Goal: Communication & Community: Answer question/provide support

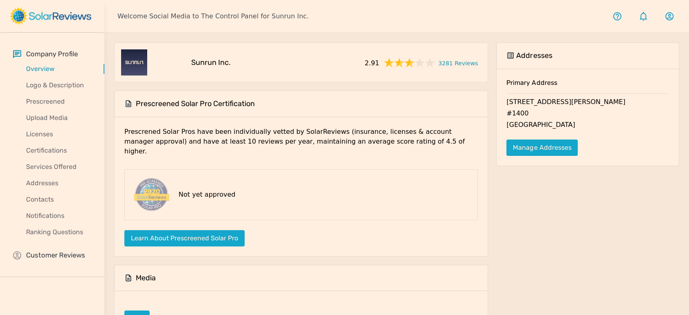
click at [54, 247] on div "Company Profile Overview Logo & Description Prescreened Upload Media Licenses C…" at bounding box center [52, 155] width 104 height 244
click at [55, 250] on p "Customer Reviews" at bounding box center [55, 255] width 59 height 10
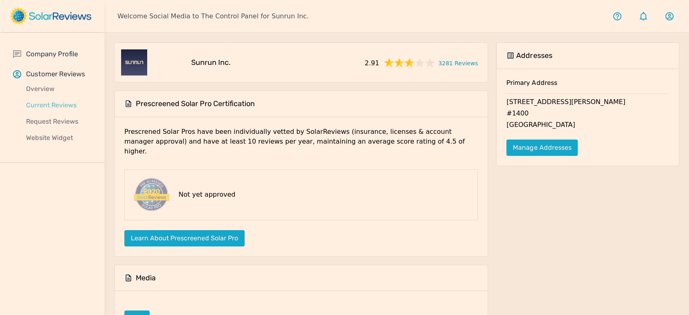
click at [67, 103] on p "Current Reviews" at bounding box center [58, 105] width 91 height 10
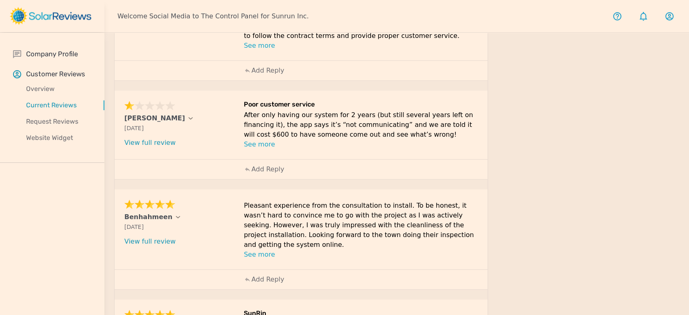
scroll to position [443, 0]
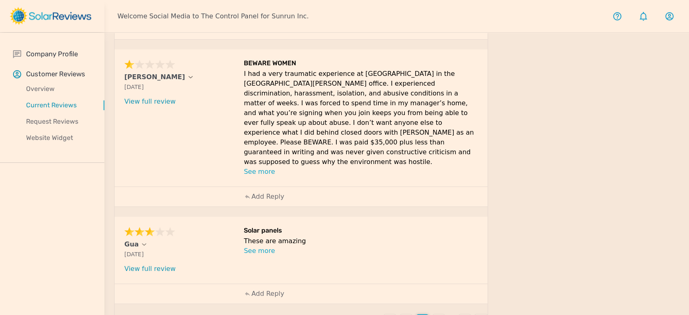
click at [436, 314] on p "4" at bounding box center [438, 320] width 4 height 10
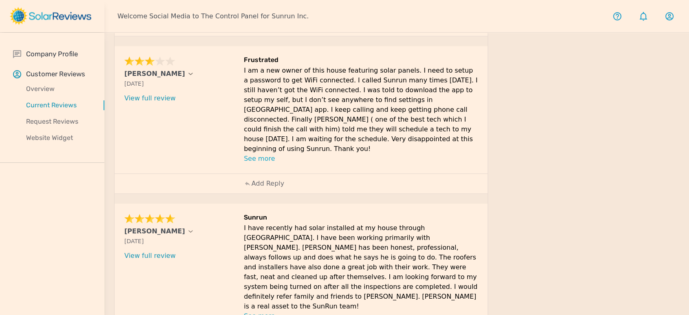
scroll to position [561, 0]
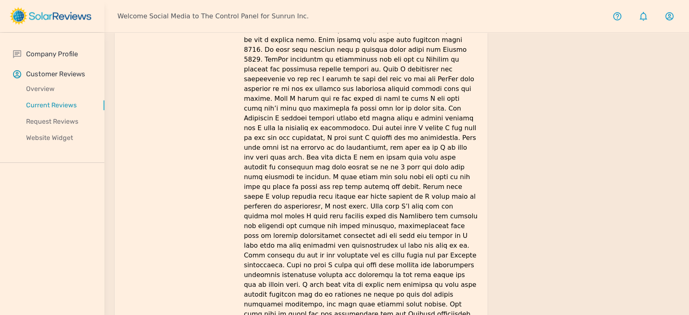
scroll to position [714, 0]
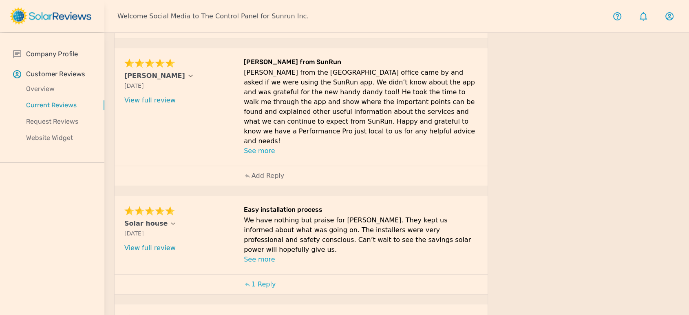
scroll to position [152, 0]
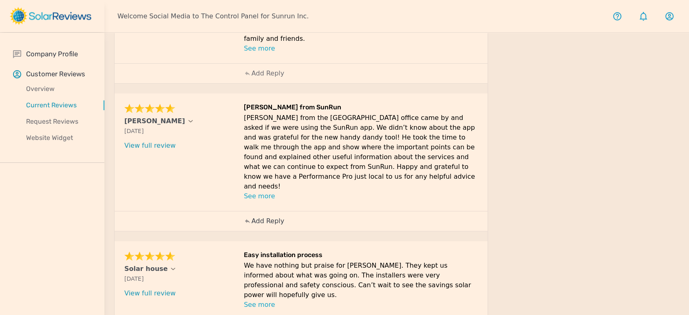
click at [267, 216] on p "Add Reply" at bounding box center [267, 221] width 33 height 10
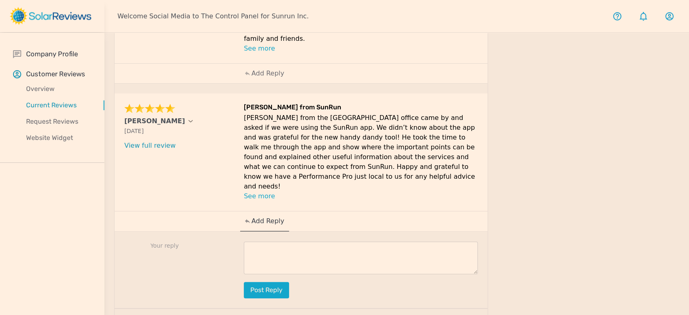
click at [436, 241] on textarea at bounding box center [361, 257] width 234 height 33
click at [382, 241] on textarea at bounding box center [361, 257] width 234 height 33
click at [310, 245] on textarea at bounding box center [361, 257] width 234 height 33
paste textarea "Thank you so much, [PERSON_NAME]! We’re thrilled to hear that you find the app …"
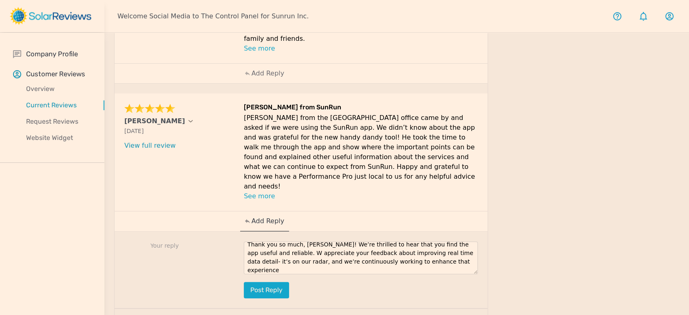
scroll to position [0, 0]
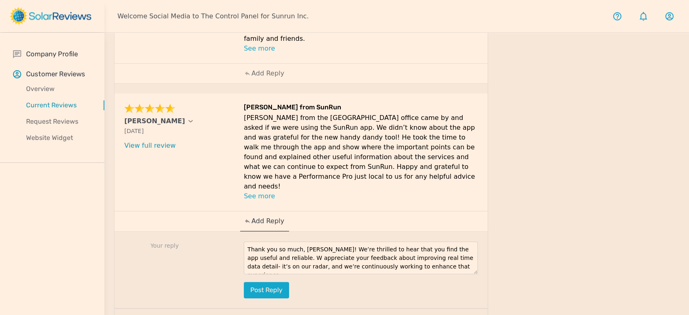
drag, startPoint x: 435, startPoint y: 245, endPoint x: 225, endPoint y: 203, distance: 214.1
click at [209, 202] on div "[PERSON_NAME] [DATE] What type of installation was this? no answer What year wa…" at bounding box center [301, 200] width 373 height 215
paste textarea "for your thoughtful review, [PERSON_NAME]! We're thrilled to hear that the app …"
drag, startPoint x: 383, startPoint y: 229, endPoint x: 366, endPoint y: 228, distance: 17.1
click at [366, 241] on textarea "Thank you so much for your thoughtful review, [PERSON_NAME]! We're thrilled to …" at bounding box center [361, 257] width 234 height 33
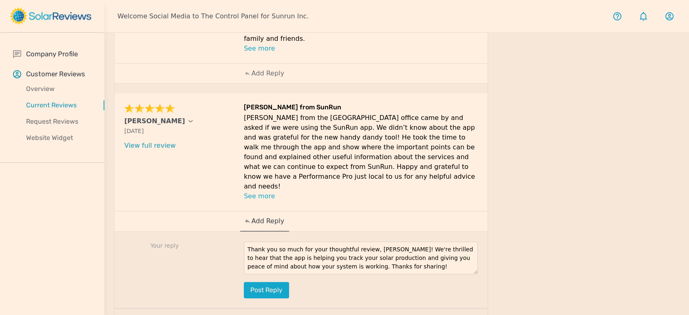
click at [401, 252] on textarea "Thank you so much for your thoughtful review, [PERSON_NAME]! We're thrilled to …" at bounding box center [361, 257] width 234 height 33
click at [258, 241] on textarea "Thank you so much for your thoughtful review, [PERSON_NAME]! We're thrilled to …" at bounding box center [361, 257] width 234 height 33
click at [421, 242] on textarea "Thank you so much for your thoughtful review, [PERSON_NAME]! We're thrilled to …" at bounding box center [361, 257] width 234 height 33
type textarea "Thank you so much for your thoughtful review, [PERSON_NAME]! We're thrilled to …"
click at [284, 282] on button "Post reply" at bounding box center [266, 290] width 45 height 16
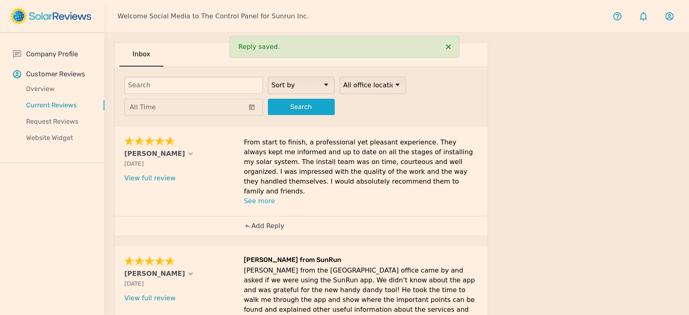
click at [276, 221] on p "Add Reply" at bounding box center [267, 226] width 33 height 10
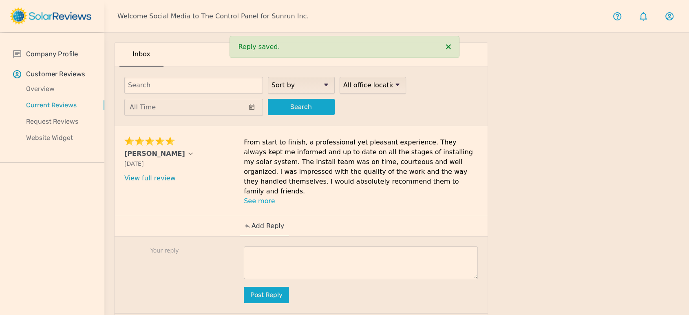
click at [393, 246] on textarea at bounding box center [361, 262] width 234 height 33
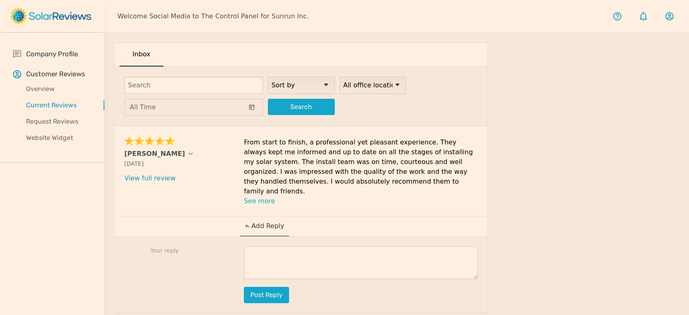
click at [305, 246] on textarea at bounding box center [361, 262] width 234 height 33
paste textarea "Thank you for sharing your experience, [PERSON_NAME]! We're thrilled to hear th…"
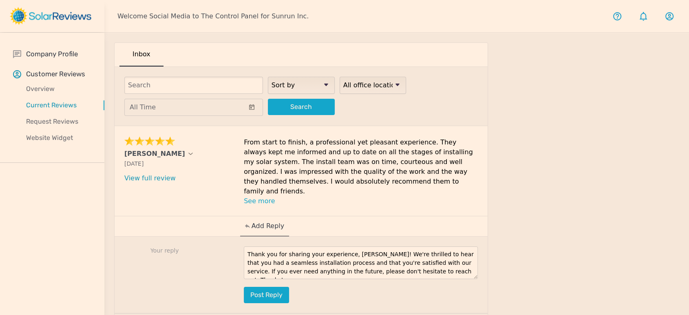
scroll to position [5, 0]
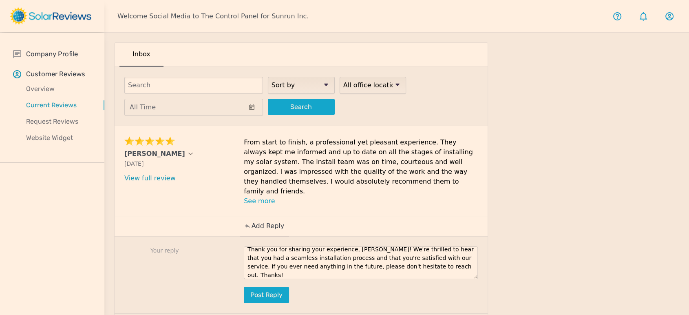
type textarea "Thank you for sharing your experience, [PERSON_NAME]! We're thrilled to hear th…"
drag, startPoint x: 124, startPoint y: 155, endPoint x: 144, endPoint y: 154, distance: 20.0
click at [144, 154] on div "[PERSON_NAME] [DATE] What type of installation was this? no answer What year wa…" at bounding box center [301, 171] width 373 height 90
copy p "[PERSON_NAME]"
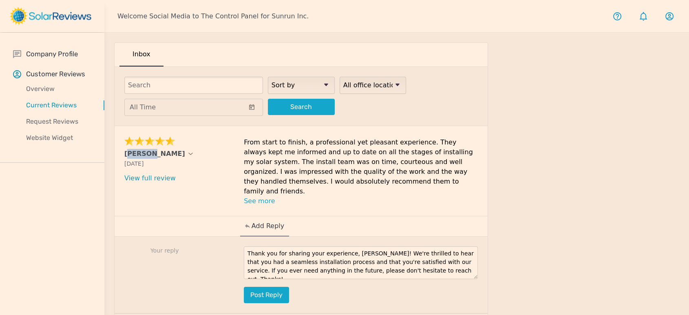
scroll to position [0, 0]
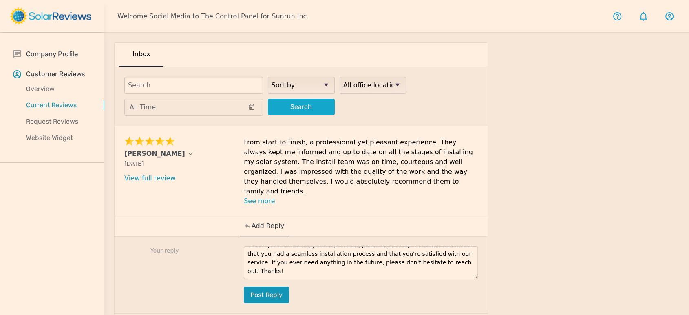
click at [270, 286] on button "Post reply" at bounding box center [266, 294] width 45 height 16
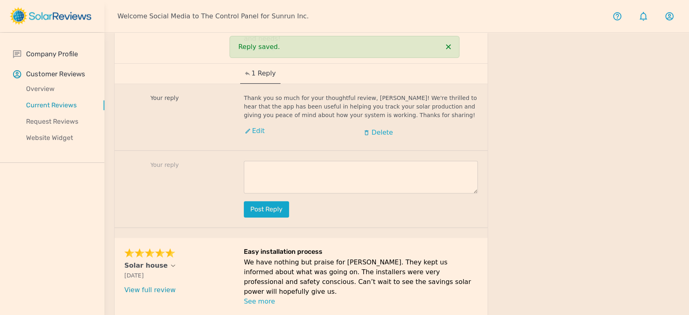
scroll to position [665, 0]
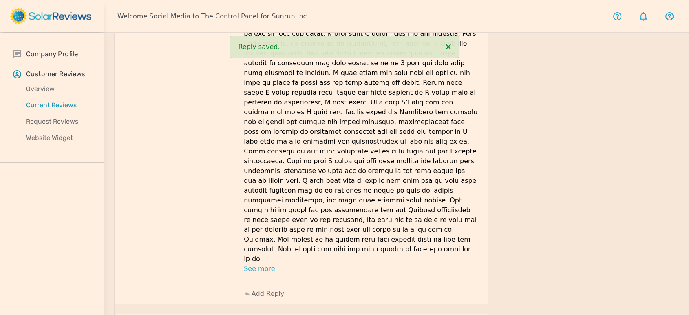
scroll to position [714, 0]
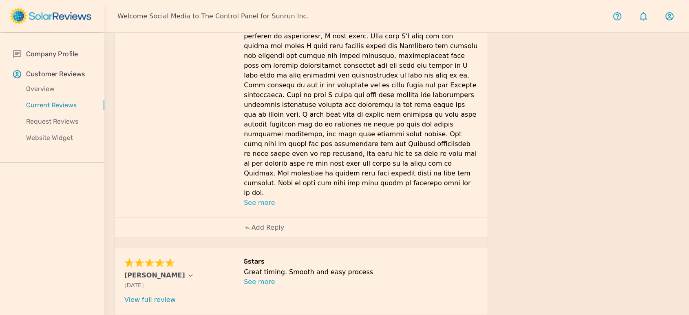
scroll to position [791, 0]
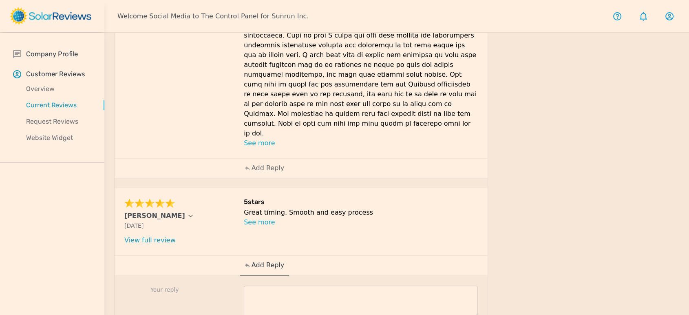
click at [300, 285] on textarea at bounding box center [361, 301] width 234 height 33
paste textarea "Thank you so much for your kind words, name. We’re delighted to hear that your …"
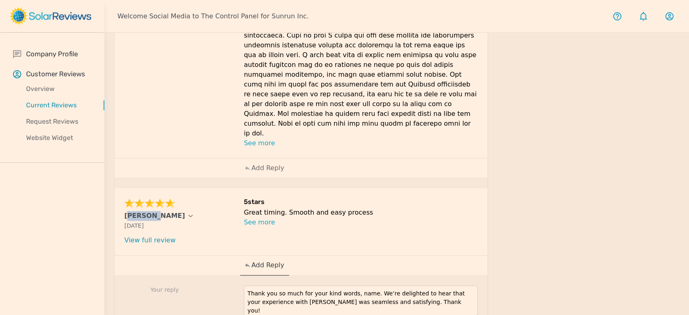
drag, startPoint x: 120, startPoint y: 144, endPoint x: 143, endPoint y: 146, distance: 23.8
click at [143, 188] on div "[PERSON_NAME] [DATE] What type of installation was this? no answer What year wa…" at bounding box center [301, 221] width 373 height 67
copy p "[PERSON_NAME]"
drag, startPoint x: 365, startPoint y: 221, endPoint x: 350, endPoint y: 221, distance: 14.7
click at [350, 285] on textarea "Thank you so much for your kind words, name. We’re delighted to hear that your …" at bounding box center [361, 301] width 234 height 33
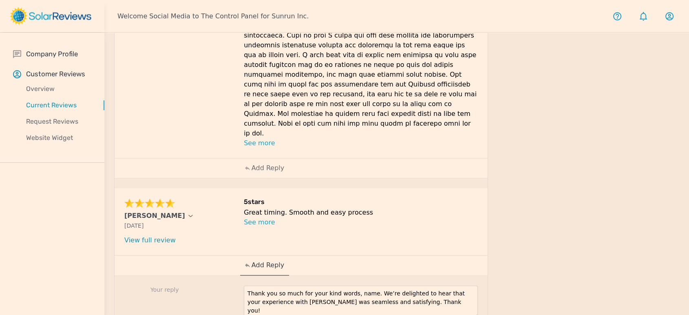
paste textarea "[PERSON_NAME]"
click at [425, 285] on textarea "Thank you so much for your kind words, [PERSON_NAME]. We’re delighted to hear t…" at bounding box center [361, 301] width 234 height 33
type textarea "Thank you so much for your kind words, [PERSON_NAME]. We’re delighted to hear t…"
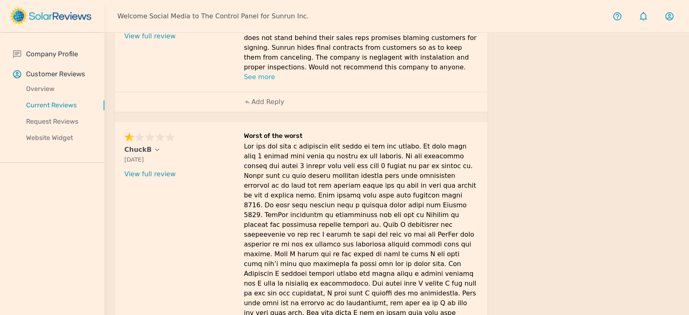
scroll to position [323, 0]
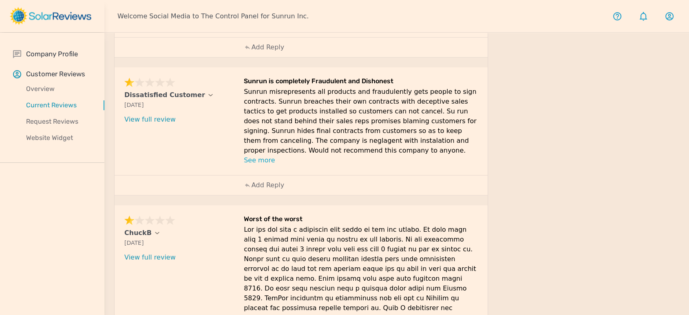
drag, startPoint x: 430, startPoint y: 253, endPoint x: 110, endPoint y: 210, distance: 323.3
click at [110, 210] on div "current reviews Inbox Sort by newest oldest Rating: highest to lowest Rating: l…" at bounding box center [396, 315] width 584 height 1210
copy div "ChuckB [DATE] What type of installation was this? no answer What year was your …"
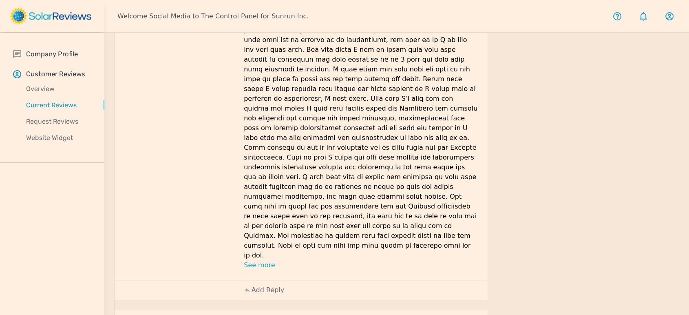
scroll to position [685, 0]
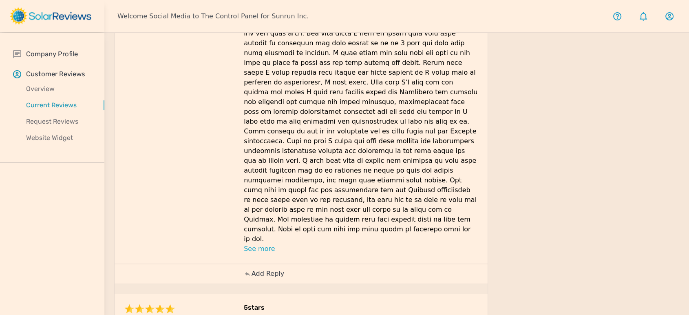
click at [281, 264] on div "Add Reply" at bounding box center [264, 274] width 49 height 20
click at [345, 294] on textarea at bounding box center [361, 310] width 234 height 33
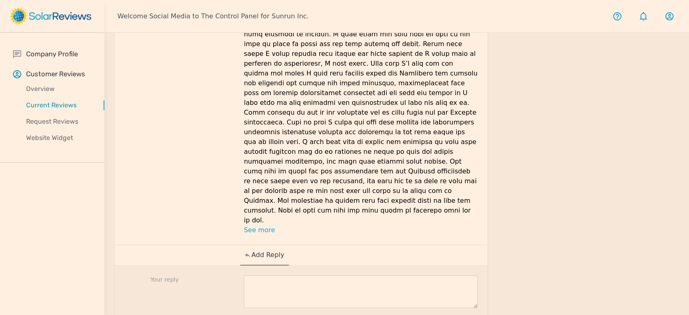
scroll to position [730, 0]
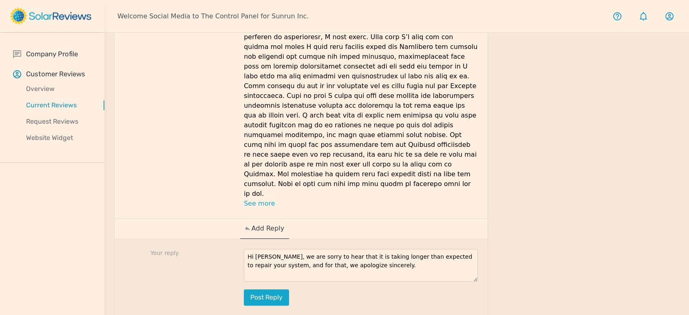
click at [362, 249] on textarea "Hi [PERSON_NAME], we are sorry to hear that it is taking longer than expected t…" at bounding box center [361, 265] width 234 height 33
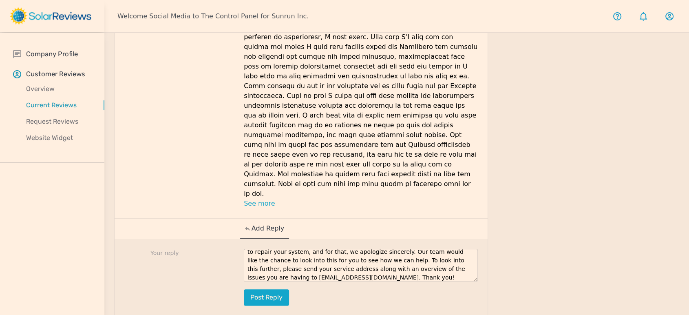
scroll to position [0, 0]
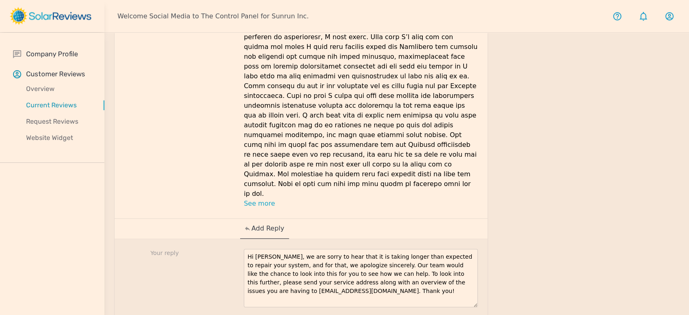
drag, startPoint x: 475, startPoint y: 208, endPoint x: 470, endPoint y: 237, distance: 29.7
click at [471, 249] on textarea "Hi [PERSON_NAME], we are sorry to hear that it is taking longer than expected t…" at bounding box center [361, 278] width 234 height 58
drag, startPoint x: 346, startPoint y: 221, endPoint x: 241, endPoint y: 184, distance: 111.0
click at [241, 239] on div "Your reply Hi [PERSON_NAME], we are sorry to hear that it is taking longer than…" at bounding box center [301, 292] width 373 height 106
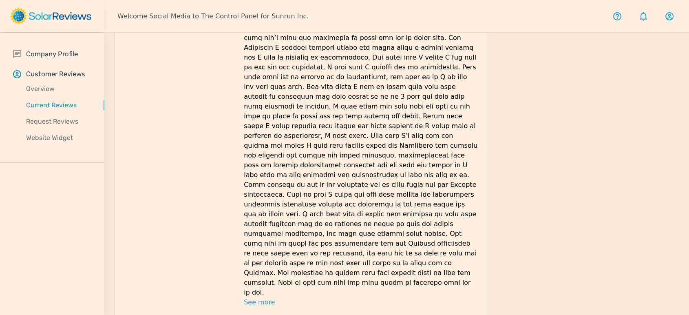
scroll to position [821, 0]
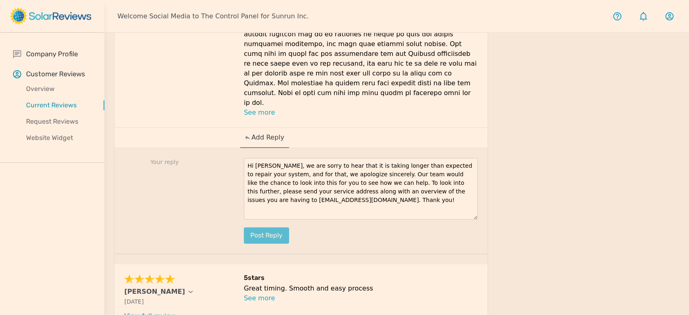
type textarea "Hi [PERSON_NAME], we are sorry to hear that it is taking longer than expected t…"
click at [269, 227] on button "Post reply" at bounding box center [266, 235] width 45 height 16
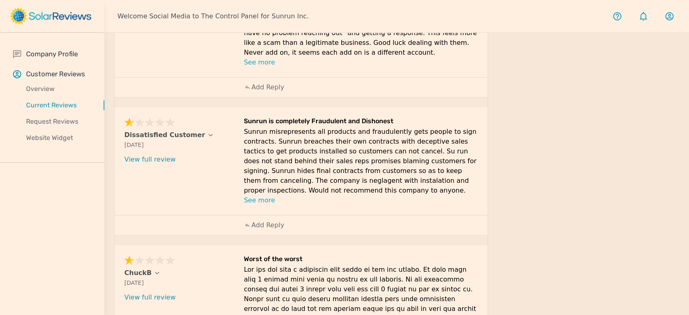
scroll to position [323, 0]
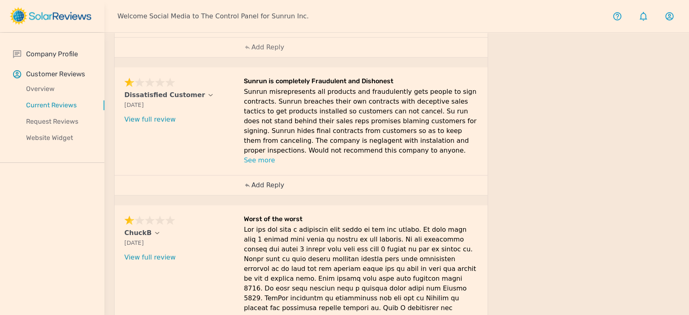
click at [264, 180] on p "Add Reply" at bounding box center [267, 185] width 33 height 10
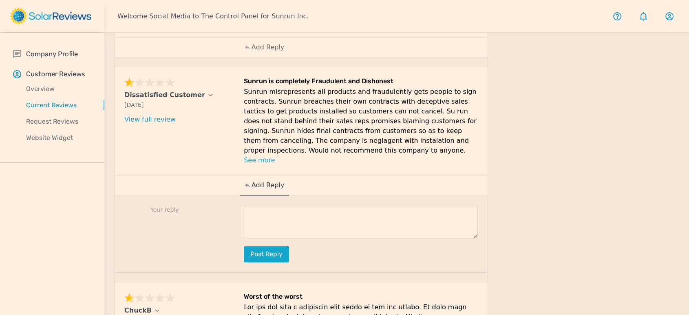
click at [326, 205] on textarea at bounding box center [361, 221] width 234 height 33
click at [321, 214] on textarea at bounding box center [361, 221] width 234 height 33
paste textarea "Hi NAME, we appreciate you getting in touch with us. We are so sorry that your …"
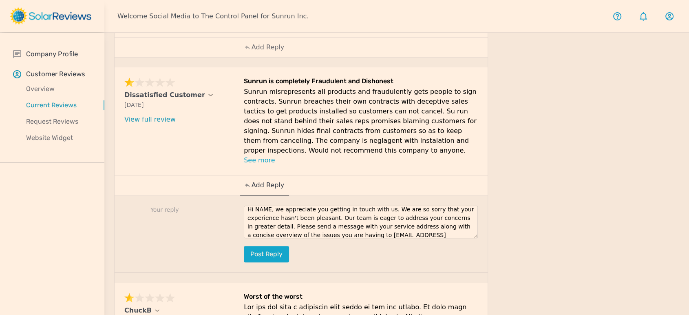
scroll to position [0, 0]
drag, startPoint x: 277, startPoint y: 201, endPoint x: 215, endPoint y: 201, distance: 61.5
click at [215, 201] on div "Your reply Hi NAME, we appreciate you getting in touch with us. We are so sorry…" at bounding box center [301, 234] width 373 height 77
drag, startPoint x: 426, startPoint y: 218, endPoint x: 397, endPoint y: 219, distance: 29.4
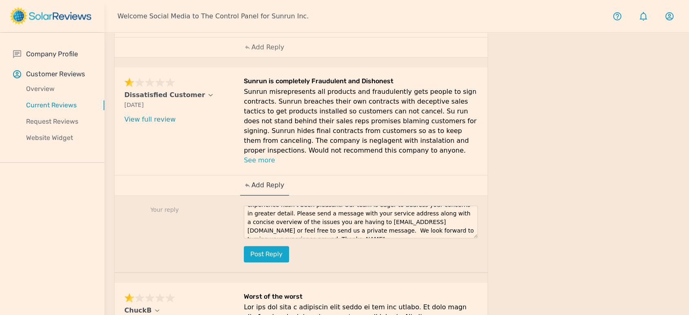
click at [397, 219] on textarea "We appreciate you getting in touch with us. We are so sorry that your experienc…" at bounding box center [361, 221] width 234 height 33
type textarea "We appreciate you getting in touch with us. We are so sorry that your experienc…"
click at [276, 246] on button "Post reply" at bounding box center [266, 254] width 45 height 16
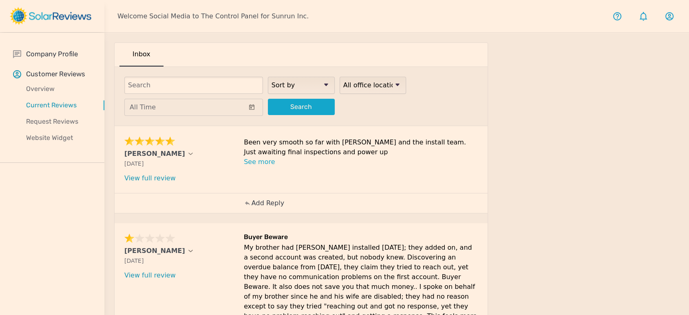
click at [263, 199] on p "Add Reply" at bounding box center [267, 203] width 33 height 10
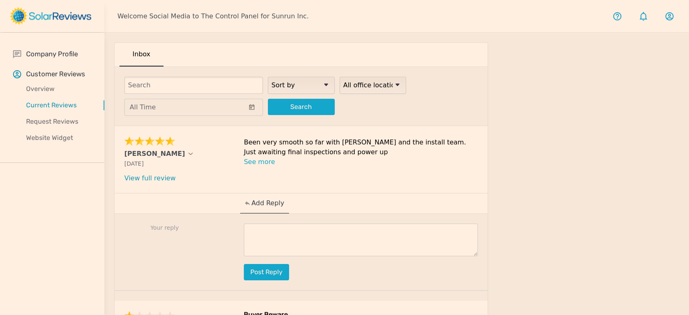
click at [348, 230] on textarea at bounding box center [361, 239] width 234 height 33
click at [312, 230] on textarea at bounding box center [361, 239] width 234 height 33
click at [303, 247] on textarea at bounding box center [361, 239] width 234 height 33
paste textarea "[PERSON_NAME], we truly appreciate you taking the time to share your positive e…"
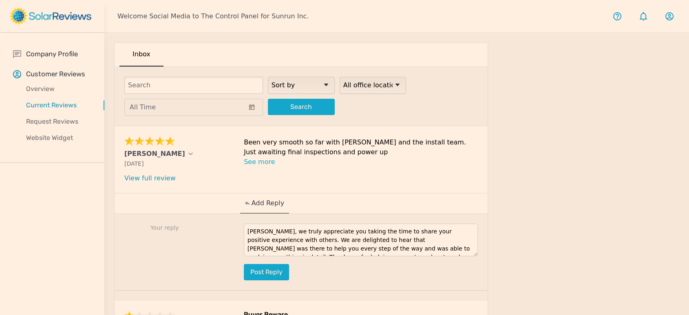
drag, startPoint x: 267, startPoint y: 230, endPoint x: 208, endPoint y: 229, distance: 58.7
click at [208, 229] on div "Your reply [PERSON_NAME], we truly appreciate you taking the time to share your…" at bounding box center [301, 252] width 373 height 77
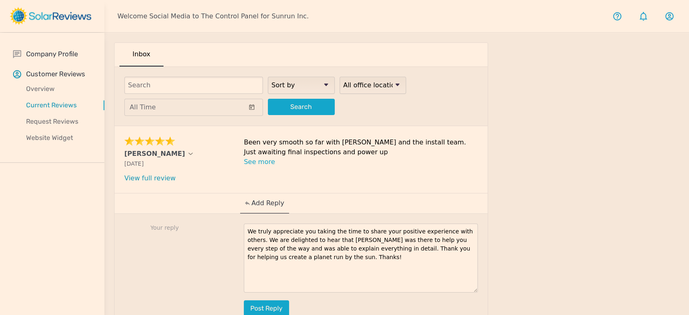
drag, startPoint x: 472, startPoint y: 253, endPoint x: 469, endPoint y: 289, distance: 36.0
click at [469, 289] on textarea "We truly appreciate you taking the time to share your positive experience with …" at bounding box center [361, 257] width 234 height 69
drag, startPoint x: 329, startPoint y: 239, endPoint x: 314, endPoint y: 239, distance: 15.1
click at [314, 239] on textarea "We truly appreciate you taking the time to share your positive experience with …" at bounding box center [361, 257] width 234 height 68
click at [300, 264] on textarea "We truly appreciate you taking the time to share your positive experience with …" at bounding box center [361, 257] width 234 height 68
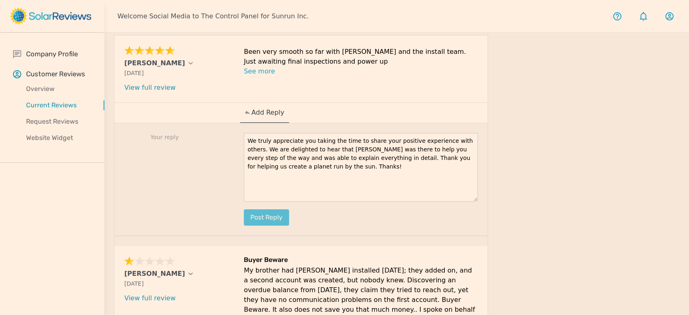
type textarea "We truly appreciate you taking the time to share your positive experience with …"
click at [260, 214] on button "Post reply" at bounding box center [266, 217] width 45 height 16
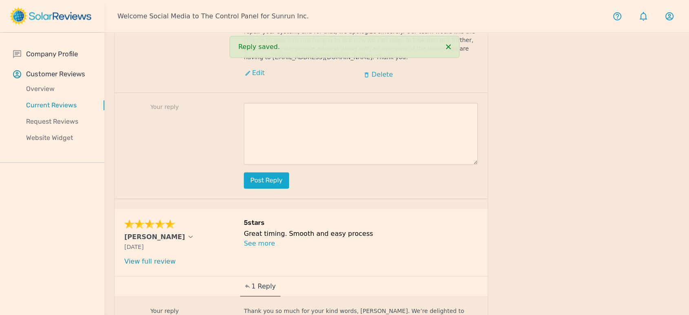
scroll to position [1369, 0]
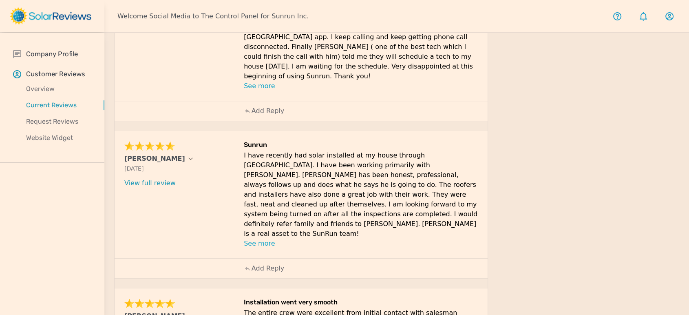
scroll to position [561, 0]
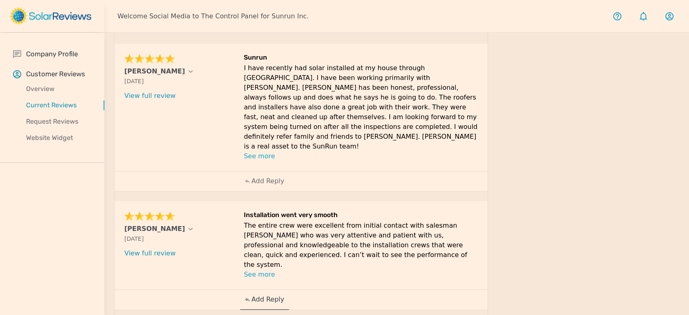
scroll to position [638, 0]
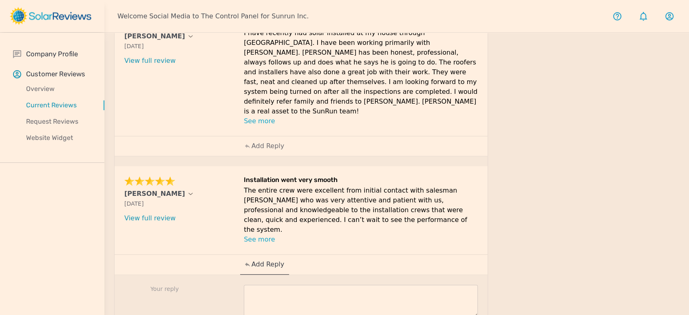
drag, startPoint x: 328, startPoint y: 235, endPoint x: 333, endPoint y: 235, distance: 5.3
click at [328, 284] on textarea at bounding box center [361, 300] width 234 height 33
click at [350, 284] on textarea at bounding box center [361, 300] width 234 height 33
click at [301, 284] on textarea at bounding box center [361, 300] width 234 height 33
paste textarea "Thank you for sharing your positive experience with us, [PERSON_NAME]! We're de…"
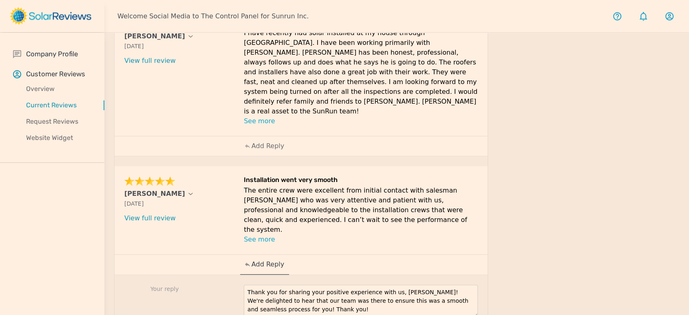
scroll to position [0, 0]
drag, startPoint x: 405, startPoint y: 221, endPoint x: 388, endPoint y: 220, distance: 17.6
click at [388, 284] on textarea "Thank you for sharing your positive experience with us, [PERSON_NAME]! We're de…" at bounding box center [361, 300] width 234 height 33
type textarea "Thank you for sharing your positive experience with us, [PERSON_NAME]! We're de…"
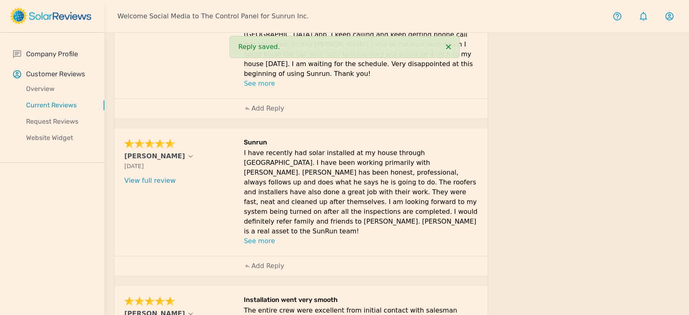
scroll to position [502, 0]
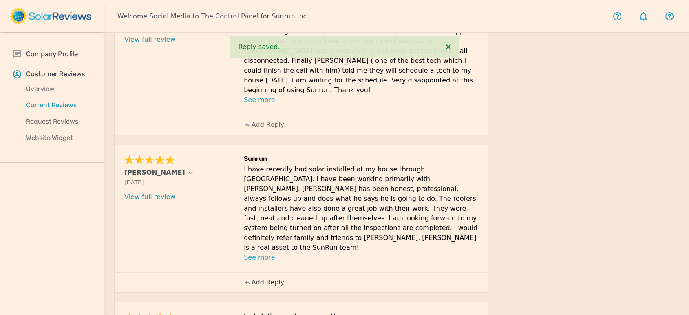
click at [265, 277] on p "Add Reply" at bounding box center [267, 282] width 33 height 10
click at [349, 302] on textarea at bounding box center [361, 318] width 234 height 33
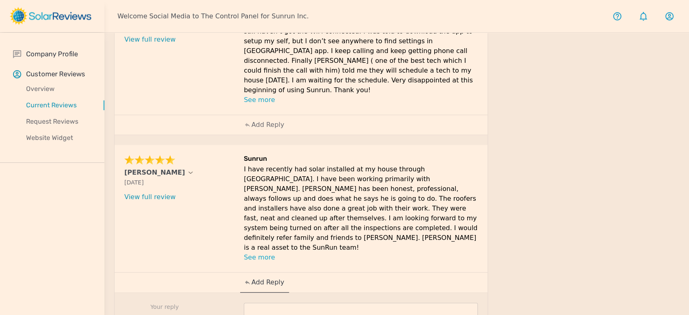
click at [325, 302] on textarea at bounding box center [361, 318] width 234 height 33
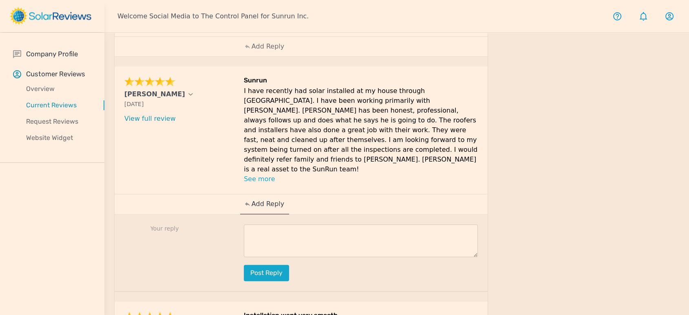
scroll to position [593, 0]
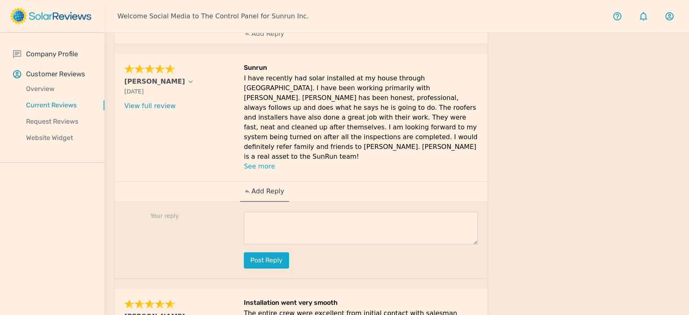
click at [602, 117] on div at bounding box center [587, 6] width 183 height 1115
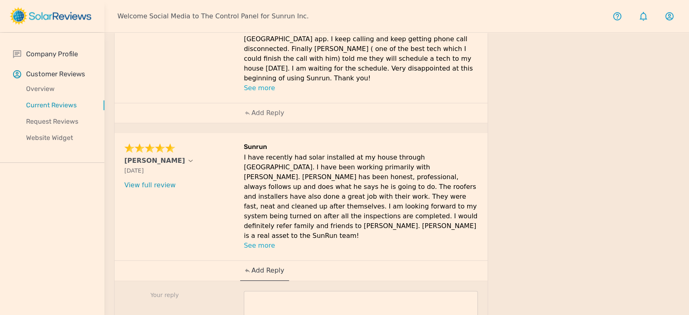
scroll to position [502, 0]
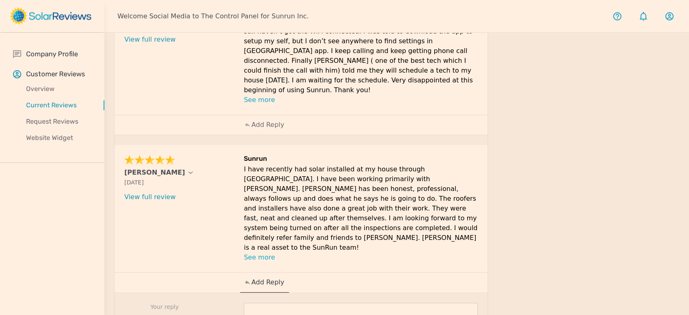
click at [416, 302] on textarea at bounding box center [361, 318] width 234 height 33
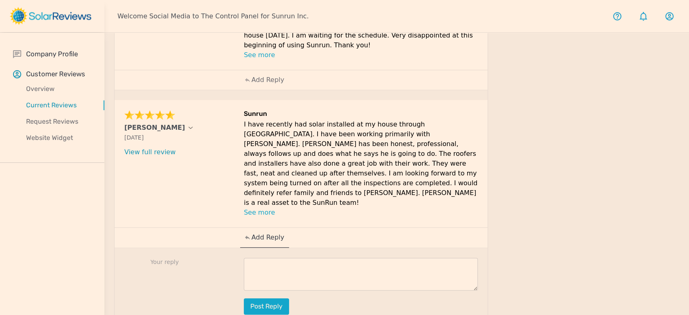
scroll to position [548, 0]
click at [322, 257] on textarea at bounding box center [361, 273] width 234 height 33
click at [292, 257] on textarea at bounding box center [361, 273] width 234 height 33
paste textarea "We are so happy to hear that your representative, [PERSON_NAME], played such a …"
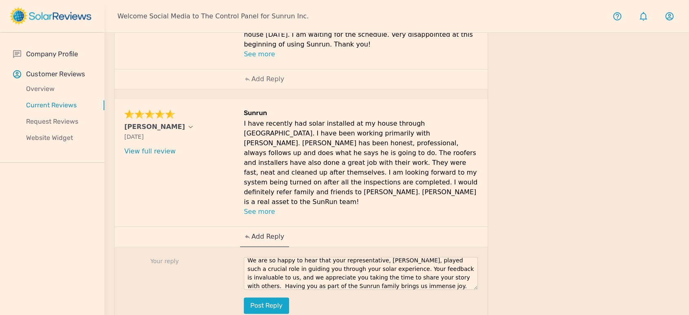
scroll to position [0, 0]
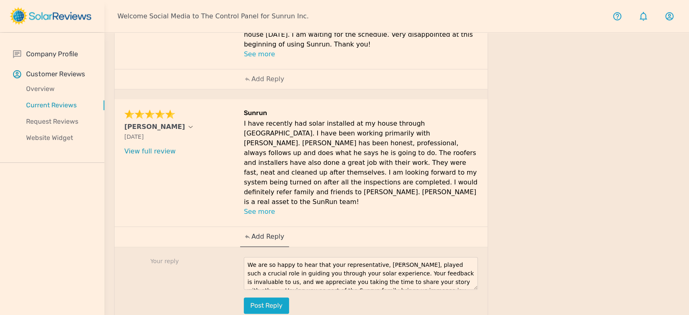
drag, startPoint x: 390, startPoint y: 205, endPoint x: 374, endPoint y: 205, distance: 16.7
click at [374, 257] on textarea "We are so happy to hear that your representative, [PERSON_NAME], played such a …" at bounding box center [361, 273] width 234 height 33
type textarea "We are so happy to hear that your representative, [PERSON_NAME], played such a …"
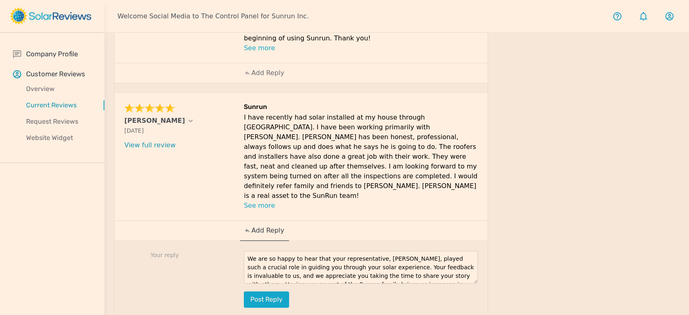
scroll to position [555, 0]
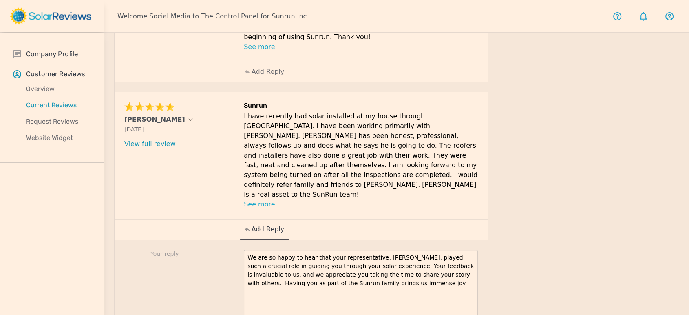
drag, startPoint x: 476, startPoint y: 219, endPoint x: 474, endPoint y: 268, distance: 49.0
click at [474, 268] on textarea "We are so happy to hear that your representative, [PERSON_NAME], played such a …" at bounding box center [361, 290] width 234 height 82
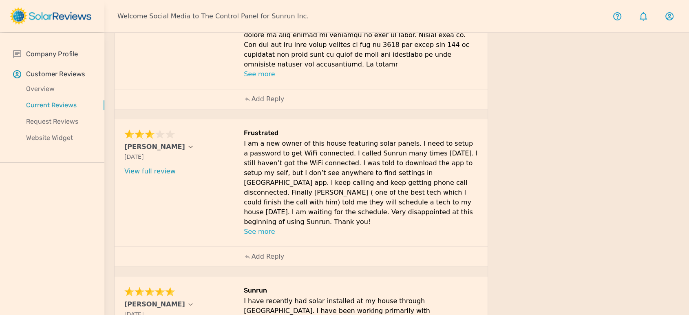
scroll to position [374, 0]
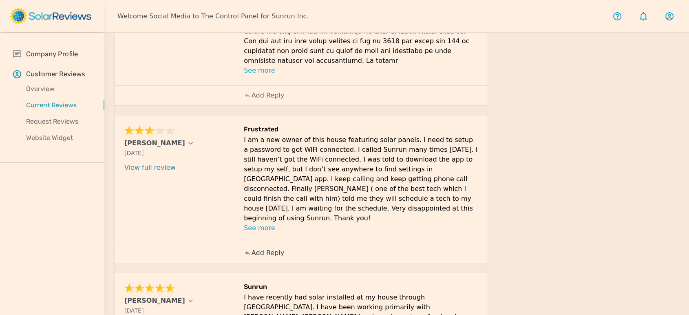
click at [273, 248] on p "Add Reply" at bounding box center [267, 253] width 33 height 10
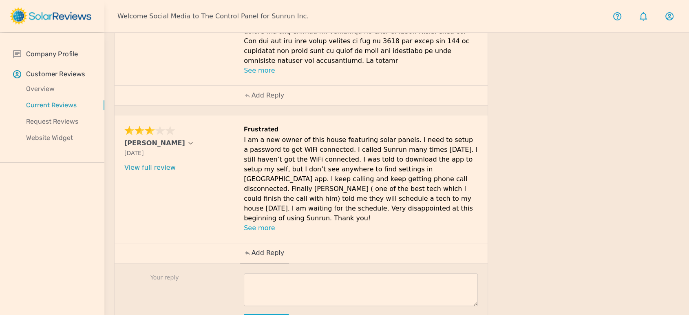
click at [283, 273] on textarea at bounding box center [361, 289] width 234 height 33
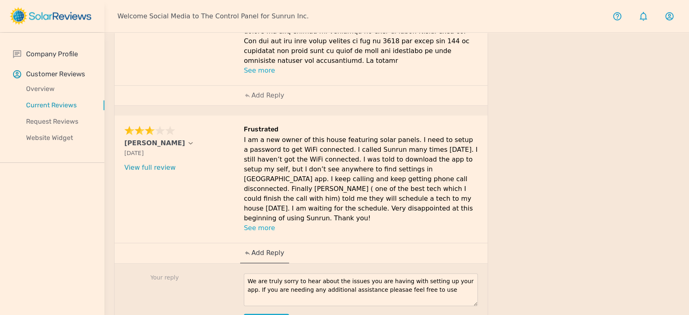
click at [418, 273] on textarea "We are truly sorry to hear about the issues you are having with setting up your…" at bounding box center [361, 289] width 234 height 33
paste textarea "[URL][DOMAIN_NAME]"
type textarea "We are truly sorry to hear about the issues you are having with setting up your…"
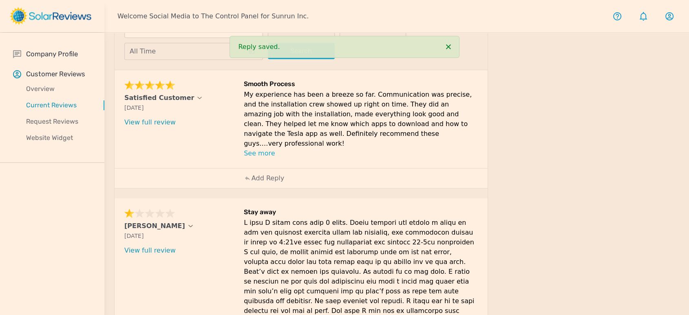
scroll to position [136, 0]
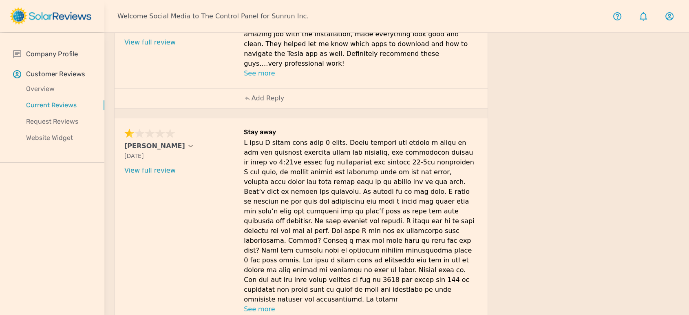
drag, startPoint x: 403, startPoint y: 272, endPoint x: 122, endPoint y: 133, distance: 312.9
click at [122, 133] on div "[PERSON_NAME] [DATE] What type of installation was this? no answer What year wa…" at bounding box center [301, 220] width 373 height 205
copy div "Lor Ipsumd Sit 93, 6720 Amet cons ad elitseddoeiu tem inci? ut labore Etdo magn…"
click at [346, 147] on p at bounding box center [361, 221] width 234 height 166
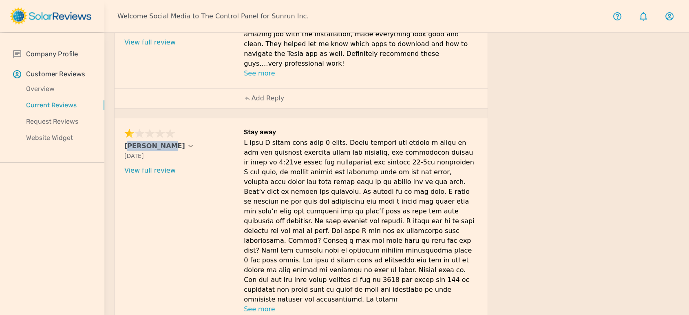
drag, startPoint x: 120, startPoint y: 136, endPoint x: 160, endPoint y: 137, distance: 39.5
click at [160, 137] on div "[PERSON_NAME] [DATE] What type of installation was this? no answer What year wa…" at bounding box center [301, 220] width 373 height 205
copy p "[PERSON_NAME]"
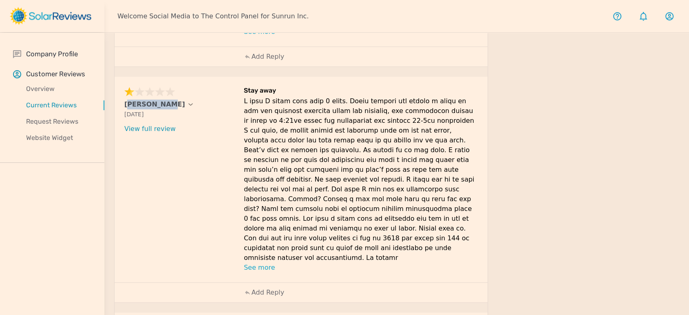
scroll to position [226, 0]
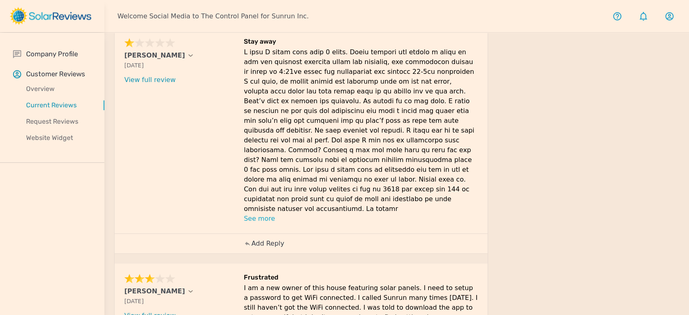
click at [267, 238] on p "Add Reply" at bounding box center [267, 243] width 33 height 10
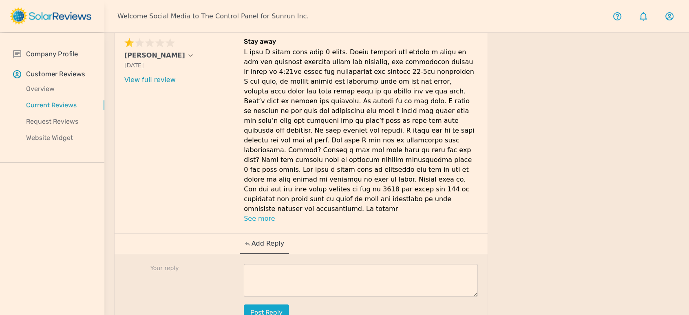
click at [299, 264] on textarea at bounding box center [361, 280] width 234 height 33
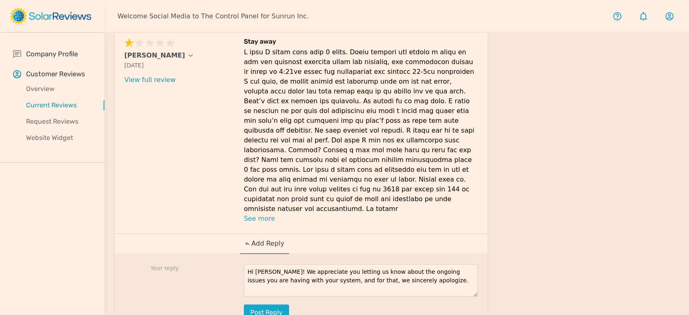
click at [379, 264] on textarea "Hi [PERSON_NAME]! We appreciate you letting us know about the ongoing issues yo…" at bounding box center [361, 280] width 234 height 33
drag, startPoint x: 288, startPoint y: 255, endPoint x: 239, endPoint y: 216, distance: 62.4
click at [239, 216] on div "[PERSON_NAME] [DATE] What type of installation was this? no answer What year wa…" at bounding box center [301, 179] width 373 height 303
type textarea "Hi [PERSON_NAME]! We appreciate you letting us know about the ongoing issues yo…"
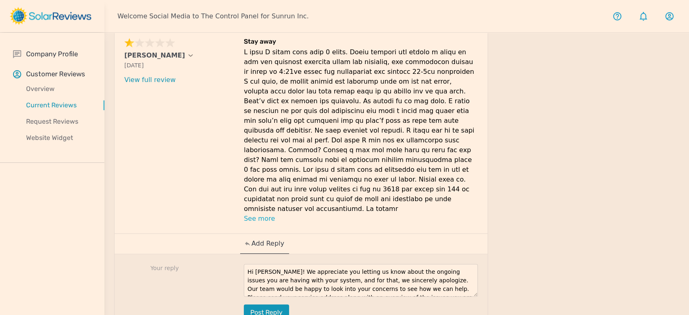
click at [267, 304] on button "Post reply" at bounding box center [266, 312] width 45 height 16
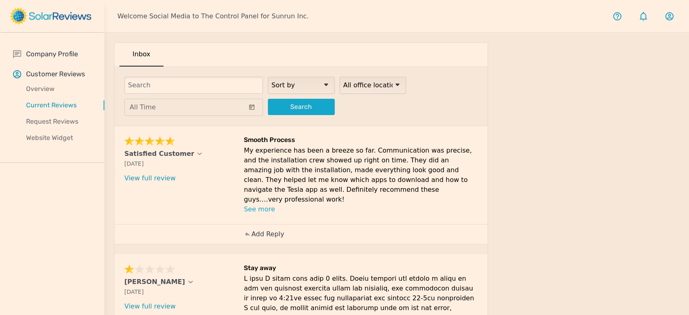
click at [275, 229] on p "Add Reply" at bounding box center [267, 234] width 33 height 10
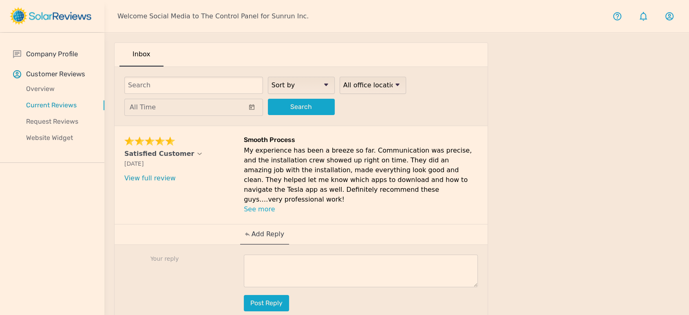
click at [364, 254] on textarea at bounding box center [361, 270] width 234 height 33
click at [346, 263] on textarea at bounding box center [361, 270] width 234 height 33
paste textarea "This is awesome, [Customer Name]! Your positive feedback is like a ray of sunsh…"
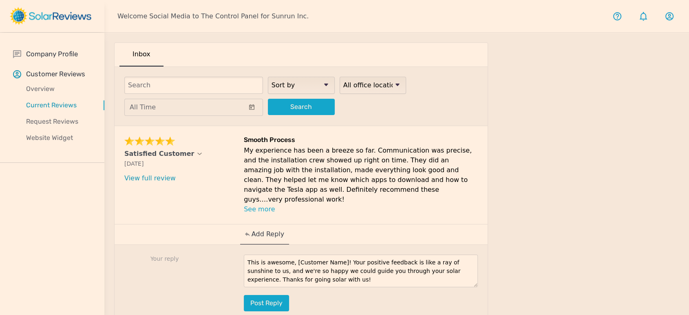
drag, startPoint x: 336, startPoint y: 252, endPoint x: 287, endPoint y: 252, distance: 48.9
click at [287, 254] on textarea "This is awesome, [Customer Name]! Your positive feedback is like a ray of sunsh…" at bounding box center [361, 270] width 234 height 33
type textarea "This is awesome! Your positive feedback is like a ray of sunshine to us, and we…"
click at [279, 295] on button "Post reply" at bounding box center [266, 303] width 45 height 16
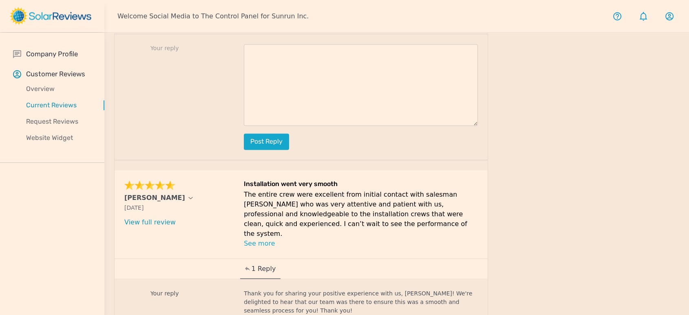
scroll to position [1336, 0]
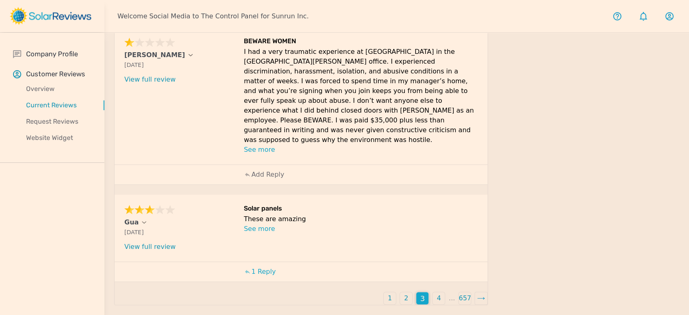
scroll to position [368, 0]
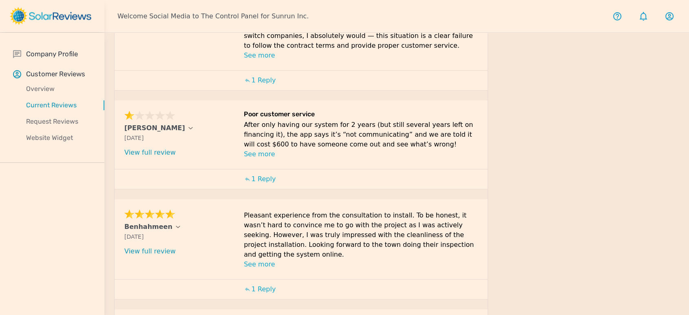
scroll to position [443, 0]
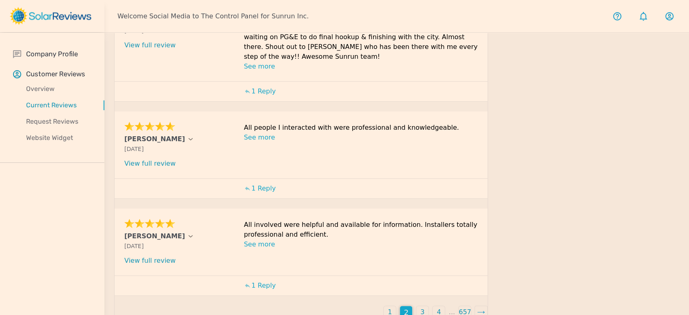
scroll to position [328, 0]
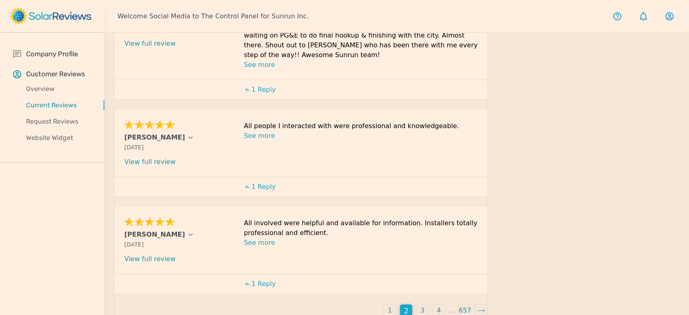
click at [418, 304] on div "3" at bounding box center [422, 310] width 12 height 12
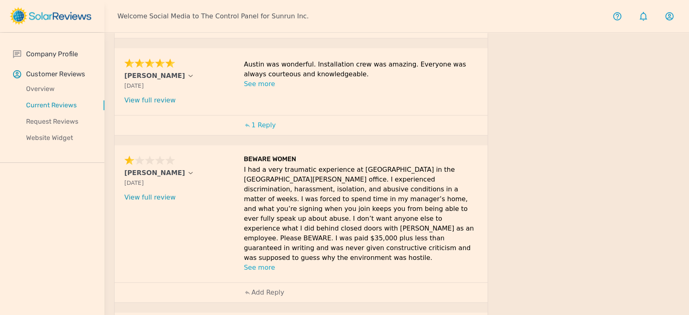
scroll to position [368, 0]
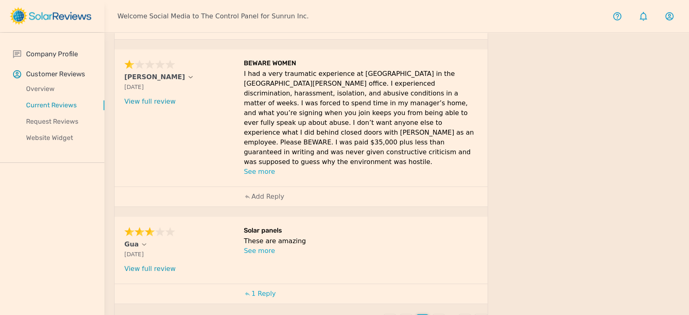
click at [438, 314] on p "4" at bounding box center [438, 320] width 4 height 10
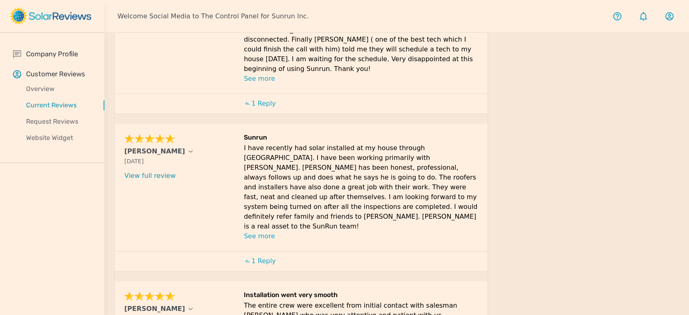
scroll to position [561, 0]
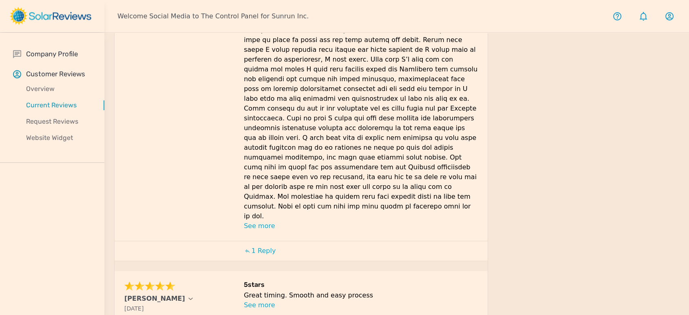
scroll to position [714, 0]
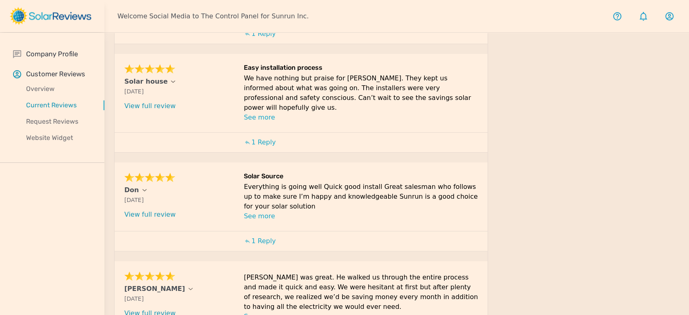
scroll to position [379, 0]
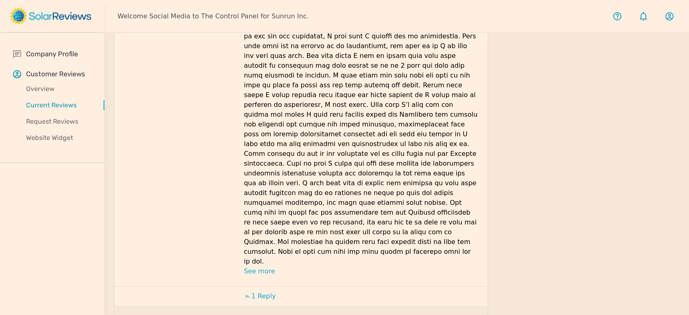
scroll to position [714, 0]
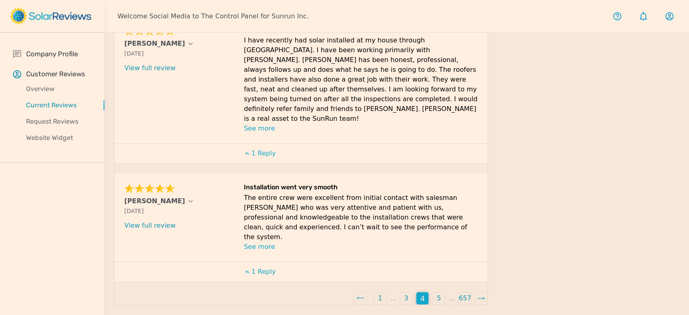
scroll to position [561, 0]
